Goal: Check status: Check status

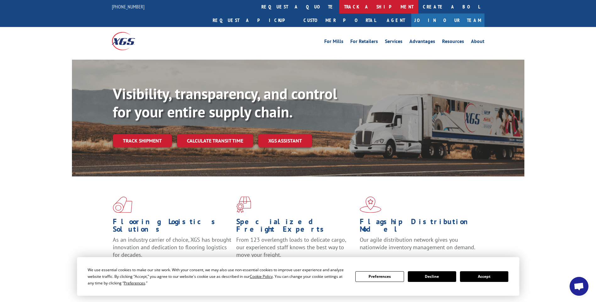
click at [339, 6] on link "track a shipment" at bounding box center [378, 6] width 79 height 13
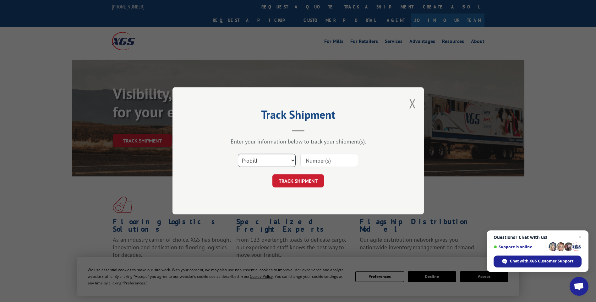
click at [257, 161] on select "Select category... Probill BOL PO" at bounding box center [267, 160] width 58 height 13
select select "po"
click at [238, 154] on select "Select category... Probill BOL PO" at bounding box center [267, 160] width 58 height 13
click at [317, 163] on input at bounding box center [329, 160] width 58 height 13
type input "mf008229"
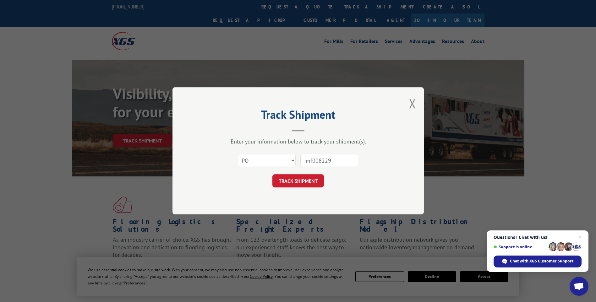
click button "TRACK SHIPMENT" at bounding box center [297, 181] width 51 height 13
